Goal: Information Seeking & Learning: Compare options

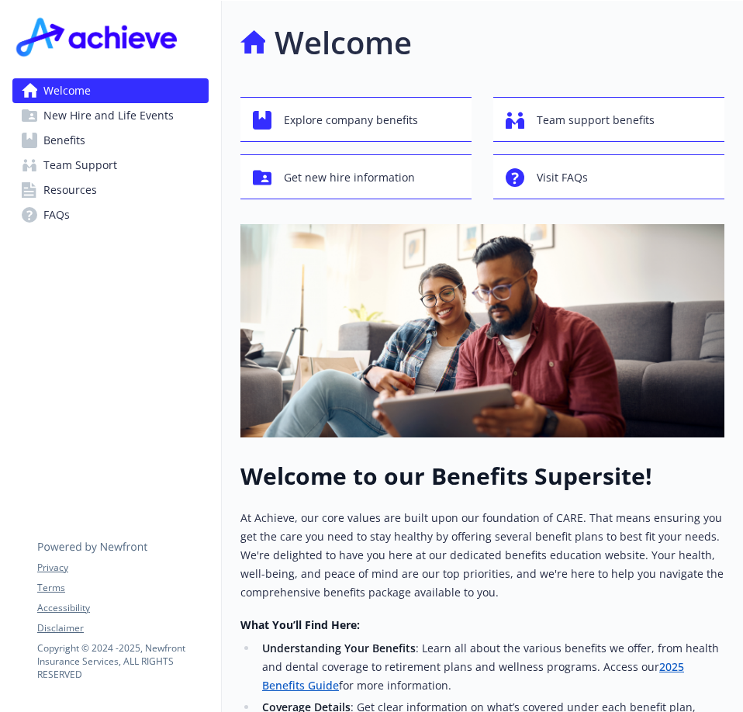
click at [83, 147] on span "Benefits" at bounding box center [64, 140] width 42 height 25
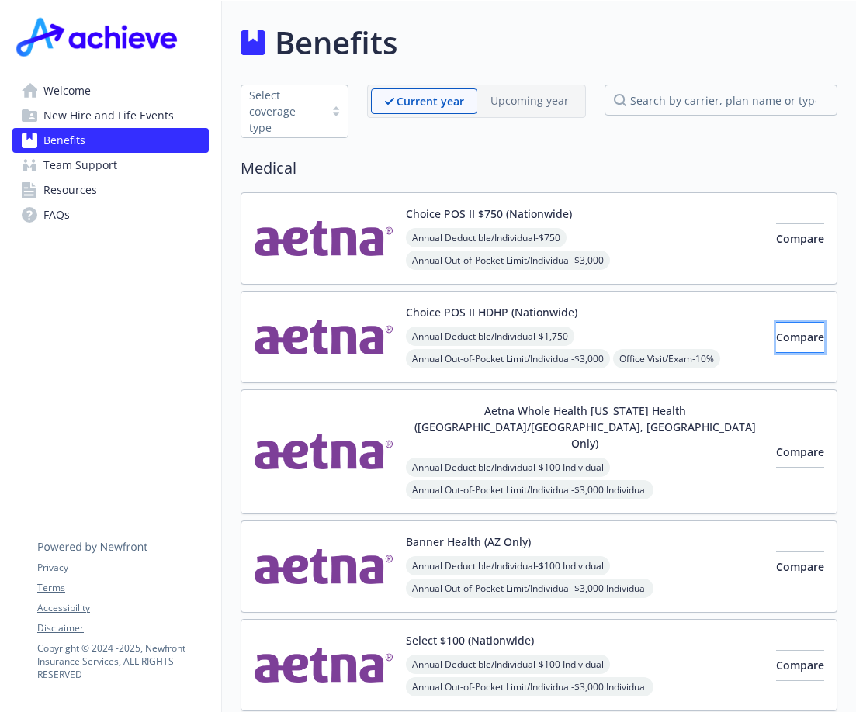
click at [742, 335] on span "Compare" at bounding box center [800, 337] width 48 height 15
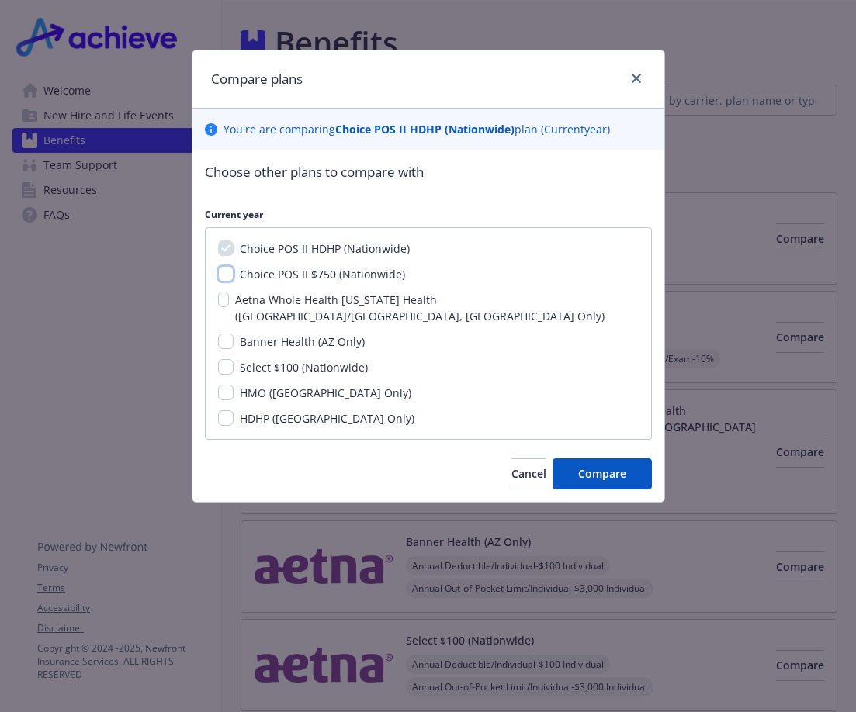
click at [226, 275] on input "Choice POS II $750 (Nationwide)" at bounding box center [226, 274] width 16 height 16
checkbox input "true"
click at [605, 459] on button "Compare" at bounding box center [601, 474] width 99 height 31
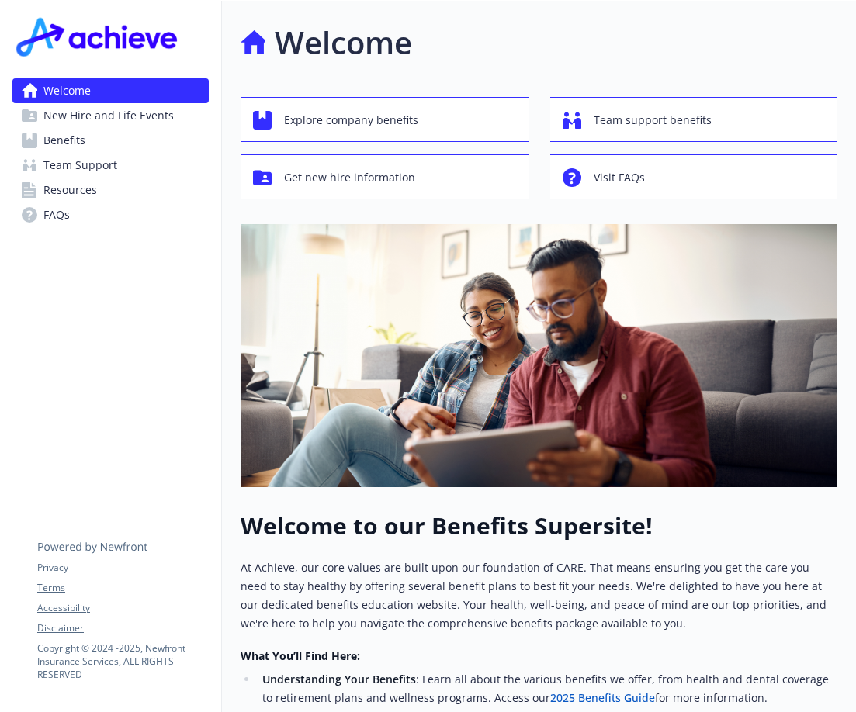
click at [54, 147] on span "Benefits" at bounding box center [64, 140] width 42 height 25
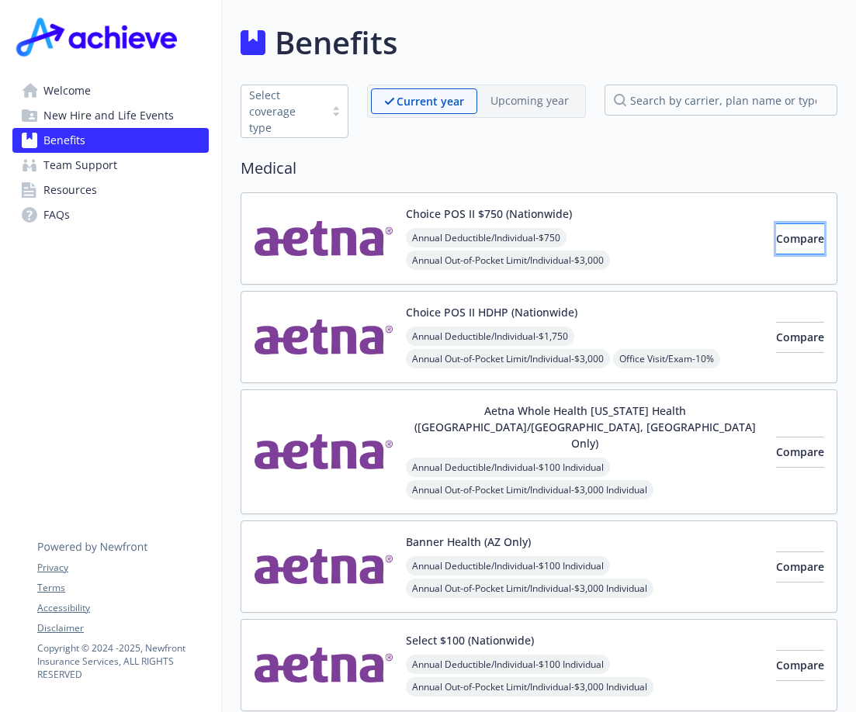
click at [742, 247] on button "Compare" at bounding box center [800, 238] width 48 height 31
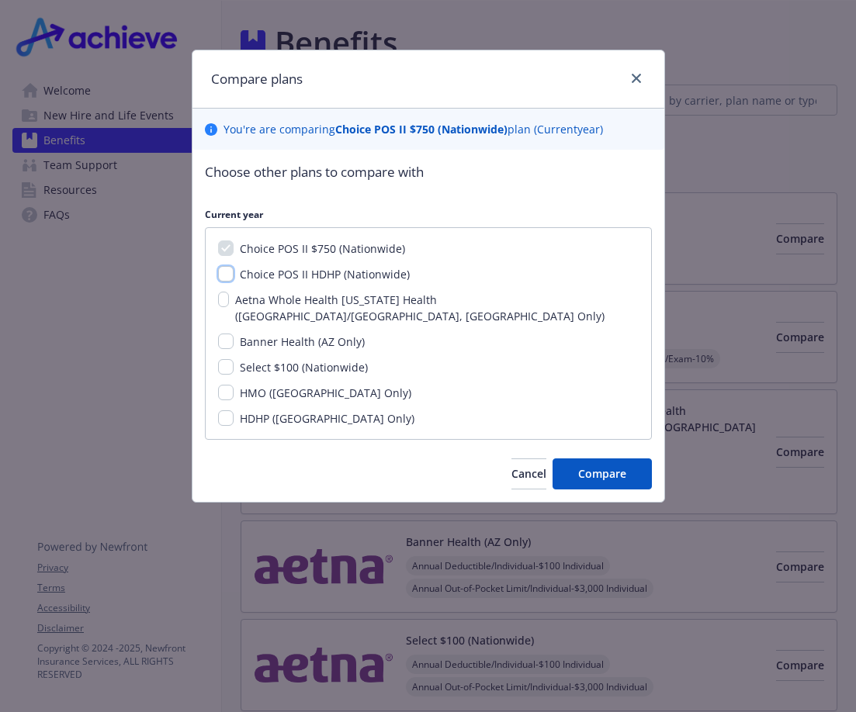
click at [223, 275] on input "Choice POS II HDHP (Nationwide)" at bounding box center [226, 274] width 16 height 16
checkbox input "true"
click at [218, 334] on input "Banner Health (AZ Only)" at bounding box center [226, 342] width 16 height 16
checkbox input "true"
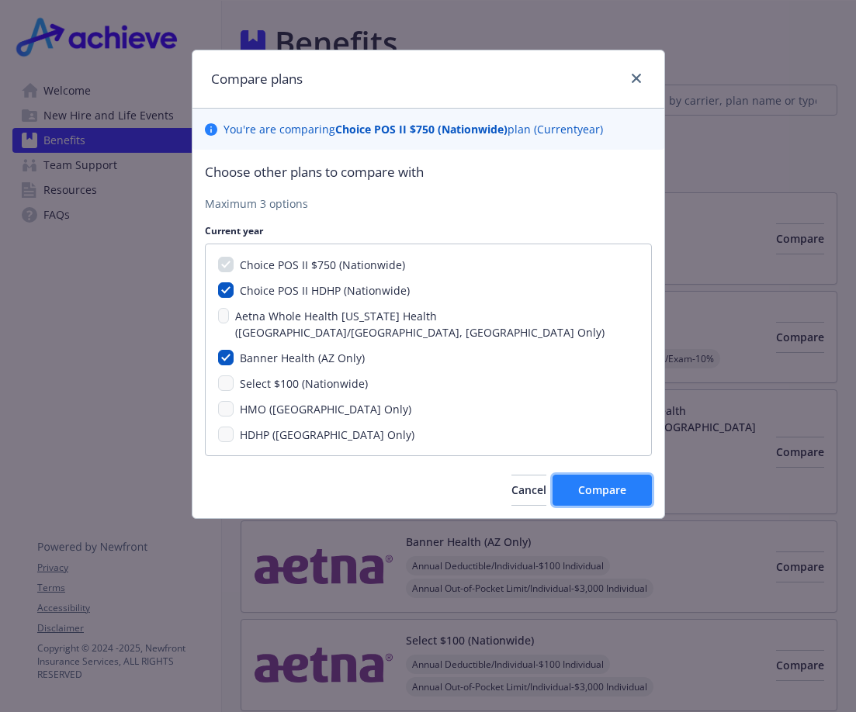
click at [600, 483] on button "Compare" at bounding box center [601, 490] width 99 height 31
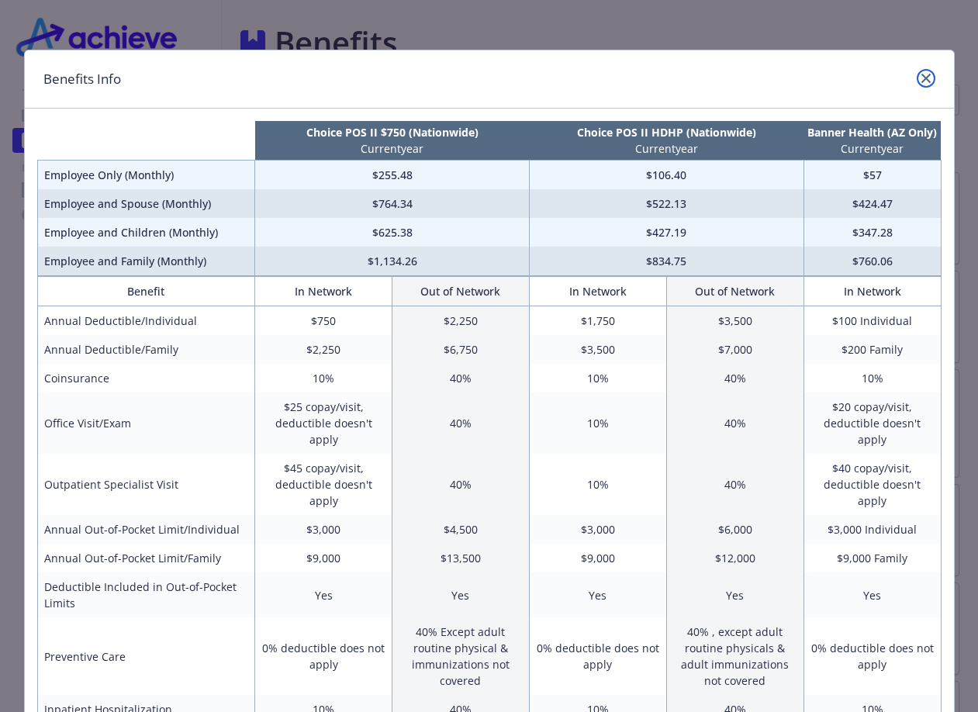
click at [742, 80] on icon "close" at bounding box center [926, 78] width 9 height 9
